Goal: Task Accomplishment & Management: Use online tool/utility

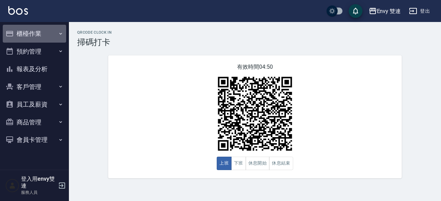
click at [25, 31] on button "櫃檯作業" at bounding box center [34, 34] width 63 height 18
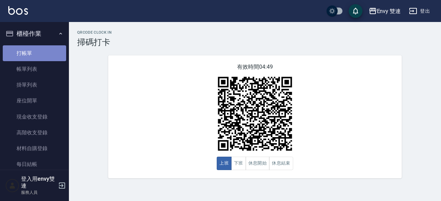
click at [42, 54] on link "打帳單" at bounding box center [34, 53] width 63 height 16
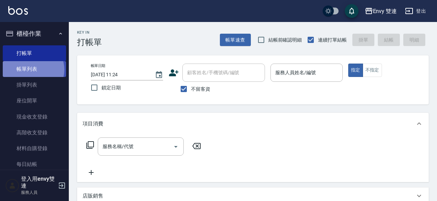
click at [32, 70] on link "帳單列表" at bounding box center [34, 69] width 63 height 16
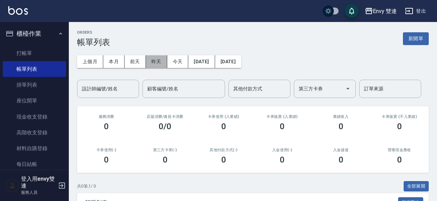
click at [151, 62] on button "昨天" at bounding box center [156, 61] width 21 height 13
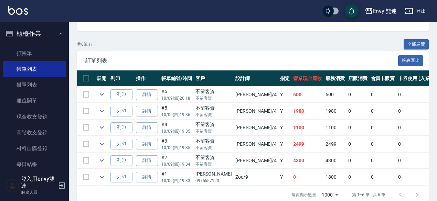
scroll to position [142, 0]
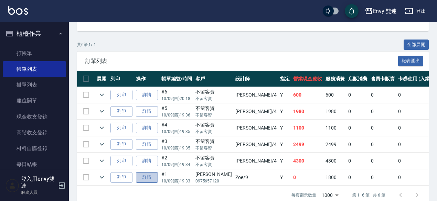
click at [155, 173] on link "詳情" at bounding box center [147, 178] width 22 height 11
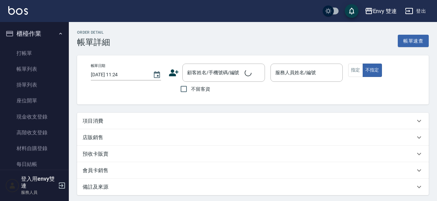
type input "[DATE] 19:33"
type input "Zoe-9"
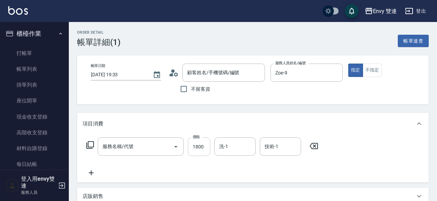
type input "[PERSON_NAME]/0975657120/"
type input "冷塑燙 (303)"
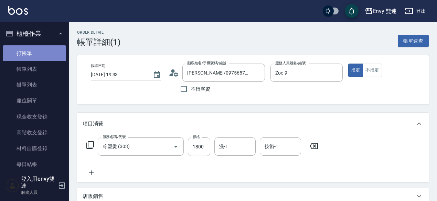
click at [50, 56] on link "打帳單" at bounding box center [34, 53] width 63 height 16
